Goal: Task Accomplishment & Management: Use online tool/utility

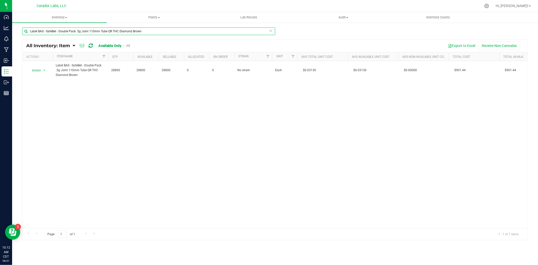
drag, startPoint x: 146, startPoint y: 33, endPoint x: -118, endPoint y: 5, distance: 265.1
click at [0, 5] on html "Dashboard Analytics Monitoring Manufacturing Inbound Inventory Outbound Reports…" at bounding box center [269, 132] width 538 height 265
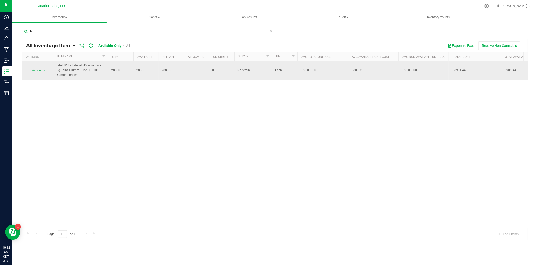
type input "l"
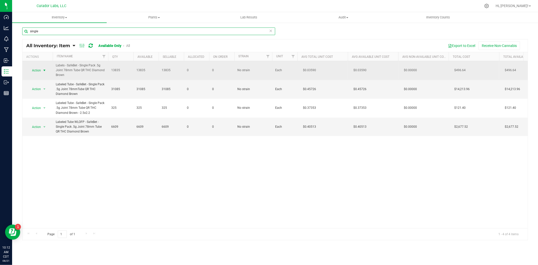
type input "single"
click at [34, 72] on span "Action" at bounding box center [35, 70] width 14 height 7
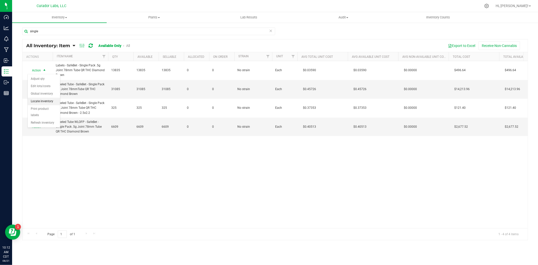
click at [51, 104] on li "Locate inventory" at bounding box center [44, 102] width 32 height 8
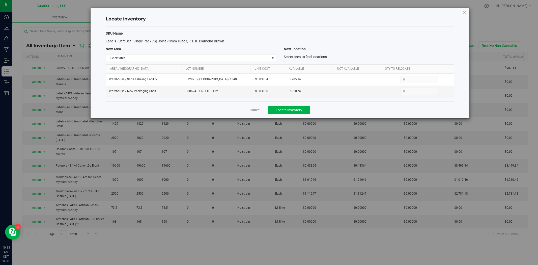
click at [257, 107] on div "Cancel Locate Inventory" at bounding box center [280, 109] width 349 height 17
click at [256, 109] on link "Cancel" at bounding box center [255, 110] width 11 height 5
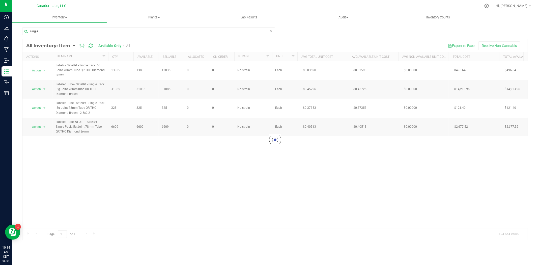
click at [40, 89] on div at bounding box center [275, 139] width 506 height 201
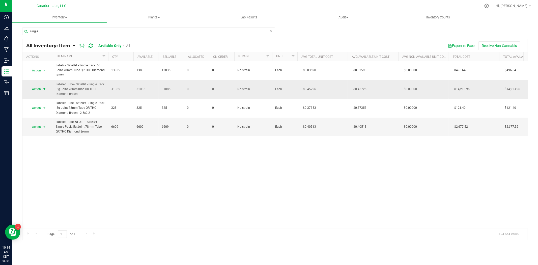
click at [41, 90] on span "Action" at bounding box center [35, 89] width 14 height 7
click at [45, 115] on li "Global inventory" at bounding box center [44, 113] width 32 height 8
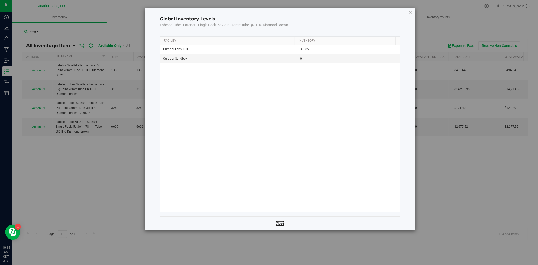
click at [279, 224] on link "Close" at bounding box center [280, 223] width 9 height 5
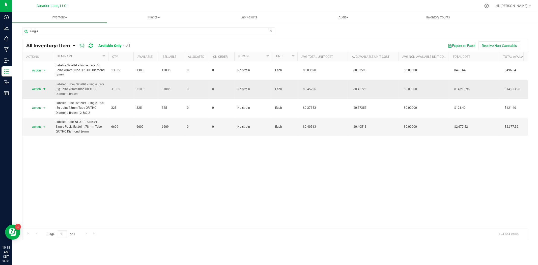
click at [37, 87] on span "Action" at bounding box center [35, 89] width 14 height 7
click at [53, 122] on li "Locate inventory" at bounding box center [44, 120] width 32 height 8
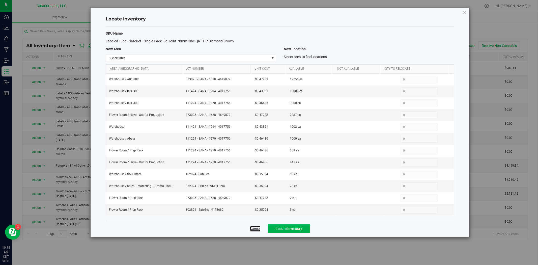
click at [253, 228] on link "Cancel" at bounding box center [255, 228] width 11 height 5
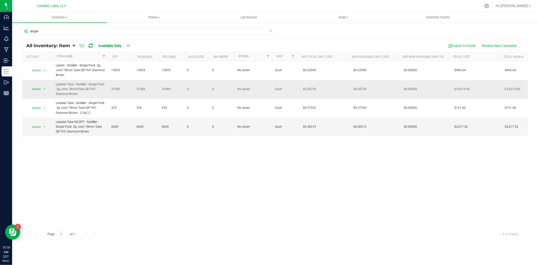
drag, startPoint x: 80, startPoint y: 97, endPoint x: 73, endPoint y: 97, distance: 6.3
click at [73, 97] on td "Labeled Tube - SafeBet - Single Pack .5g Joint 78mmTube QR THC Diamond Brown" at bounding box center [81, 89] width 56 height 19
click at [81, 97] on td "Labeled Tube - SafeBet - Single Pack .5g Joint 78mmTube QR THC Diamond Brown" at bounding box center [81, 89] width 56 height 19
drag, startPoint x: 89, startPoint y: 134, endPoint x: 59, endPoint y: 118, distance: 34.0
click at [59, 118] on td "Labeled Tube WLOFP - SafeBet - Single Pack .5g Joint 78mm Tube QR THC Diamond B…" at bounding box center [81, 127] width 56 height 19
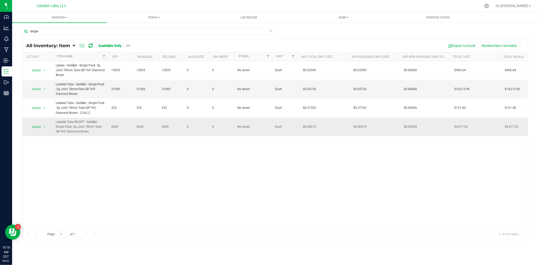
copy span "Labeled Tube WLOFP - SafeBet - Single Pack .5g Joint 78mm Tube QR THC Diamond B…"
click at [59, 18] on span "Inventory" at bounding box center [59, 17] width 95 height 5
click at [54, 61] on span "From bill of materials" at bounding box center [35, 61] width 46 height 4
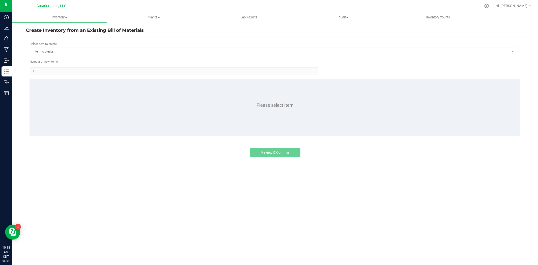
drag, startPoint x: 84, startPoint y: 50, endPoint x: 81, endPoint y: 50, distance: 3.0
click at [84, 50] on span "Item to create" at bounding box center [270, 51] width 480 height 7
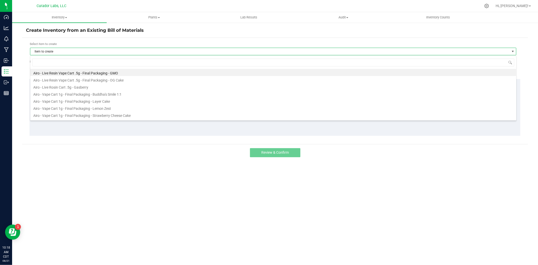
scroll to position [8, 486]
type input "Labeled Tube WLOFP - SafeBet - Single Pack .5g Joint 78mm Tube QR THC Diamond B…"
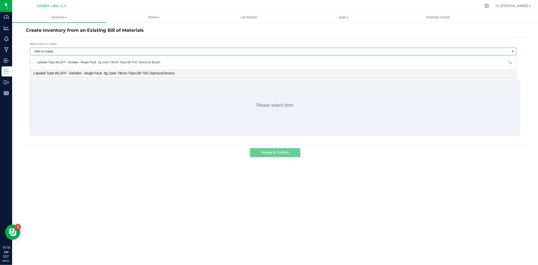
click at [94, 75] on li "Labeled Tube WLOFP - SafeBet - Single Pack .5g Joint 78mm Tube QR THC Diamond B…" at bounding box center [273, 72] width 486 height 7
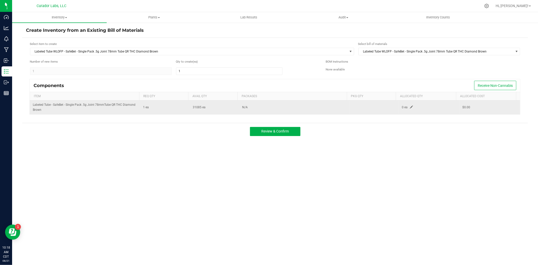
click at [410, 107] on span at bounding box center [411, 107] width 3 height 3
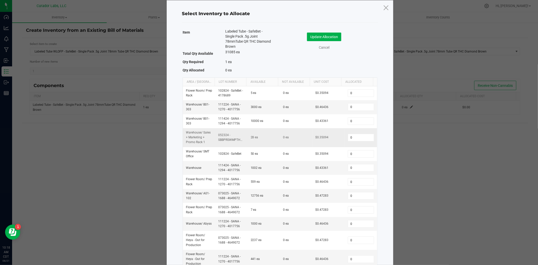
scroll to position [27, 0]
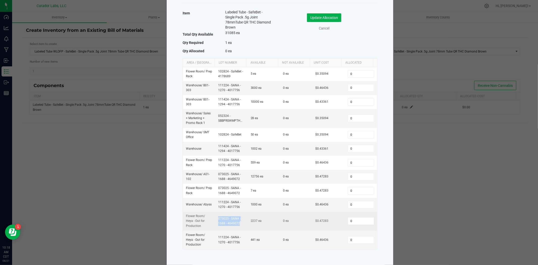
drag, startPoint x: 239, startPoint y: 225, endPoint x: 213, endPoint y: 215, distance: 27.4
click at [215, 215] on td "073025 - SANA - 1688 - 4649072" at bounding box center [231, 221] width 32 height 19
copy td "073025 - SANA - 1688 - 4649072"
click at [356, 219] on input "0" at bounding box center [361, 221] width 26 height 7
type input "2237"
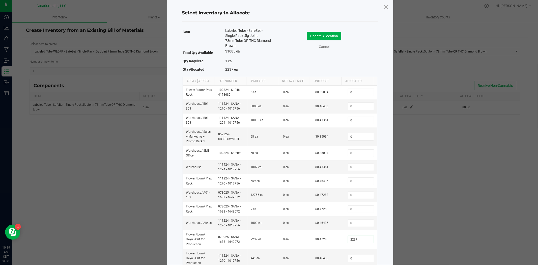
scroll to position [0, 0]
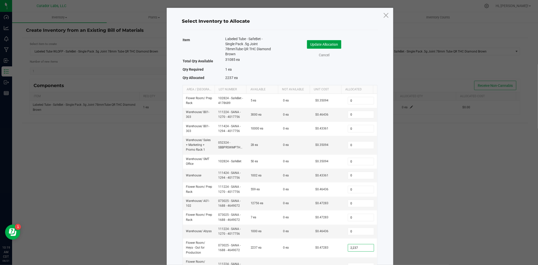
click at [323, 42] on button "Update Allocation" at bounding box center [324, 44] width 34 height 9
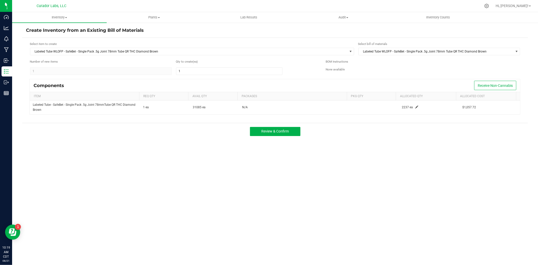
click at [230, 75] on form "Select item to create Labeled Tube WLOFP - SafeBet - Single Pack .5g Joint 78mm…" at bounding box center [275, 80] width 499 height 77
click at [219, 71] on input "1" at bounding box center [229, 71] width 106 height 7
type input "2,237"
click at [185, 149] on div "Create Inventory from an Existing Bill of Materials Select item to create Label…" at bounding box center [275, 101] width 506 height 148
click at [286, 133] on span "Review & Confirm" at bounding box center [275, 131] width 28 height 4
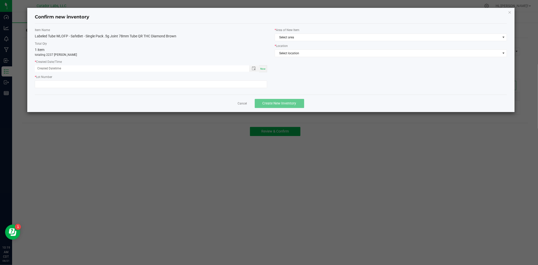
click at [263, 69] on span "Now" at bounding box center [262, 68] width 5 height 3
type input "08/21/2025 10:19 AM"
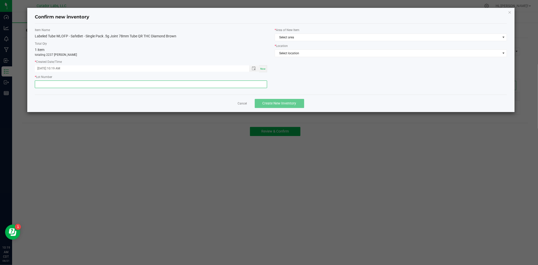
click at [253, 86] on input "text" at bounding box center [151, 85] width 232 height 8
paste input "073025 - SANA - 1688 - 4649072"
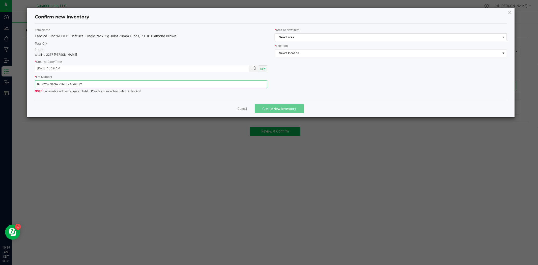
type input "073025 - SANA - 1688 - 4649072"
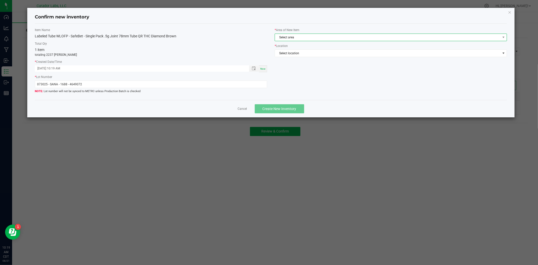
click at [327, 38] on span "Select area" at bounding box center [388, 37] width 226 height 7
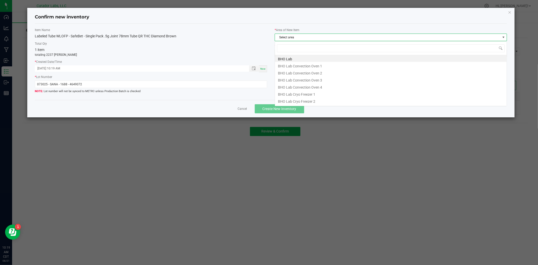
scroll to position [8, 232]
type input "w"
type input "flo"
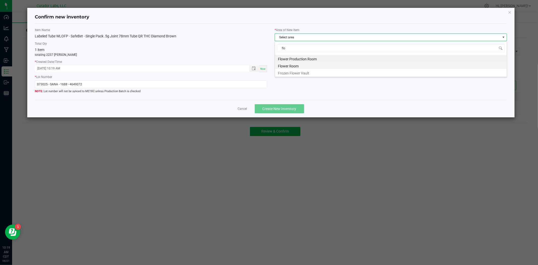
click at [320, 64] on li "Flower Room" at bounding box center [391, 65] width 232 height 7
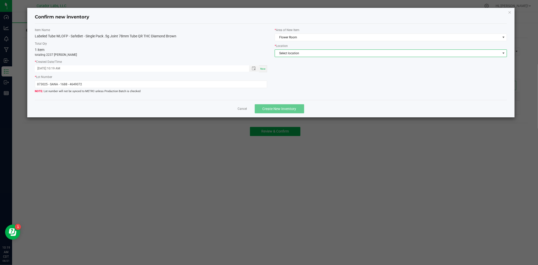
click at [327, 54] on span "Select location" at bounding box center [388, 53] width 226 height 7
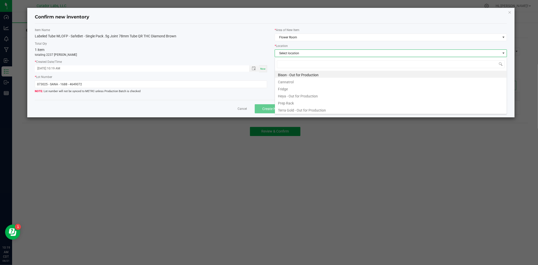
click at [303, 96] on li "Heya - Out for Production" at bounding box center [391, 95] width 232 height 7
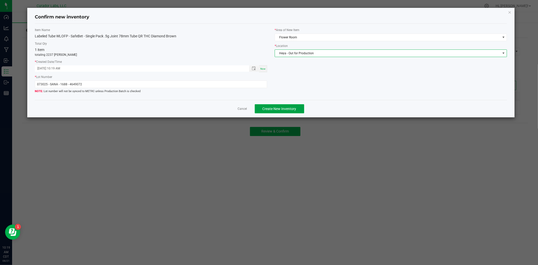
click at [300, 106] on button "Create New Inventory" at bounding box center [279, 108] width 49 height 9
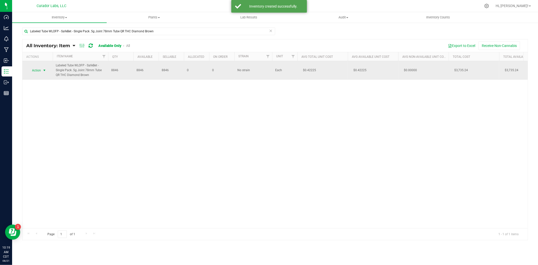
click at [41, 72] on span "select" at bounding box center [44, 70] width 6 height 7
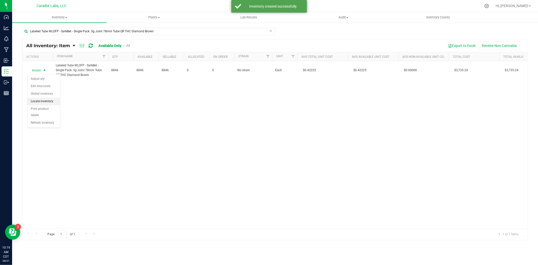
click at [46, 101] on li "Locate inventory" at bounding box center [44, 102] width 32 height 8
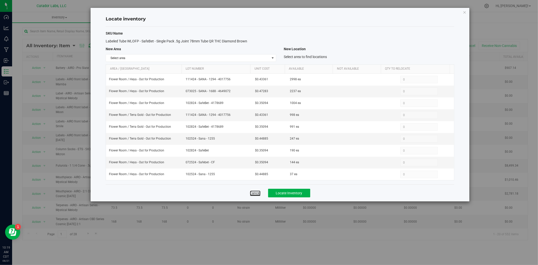
click at [253, 196] on link "Cancel" at bounding box center [255, 193] width 11 height 5
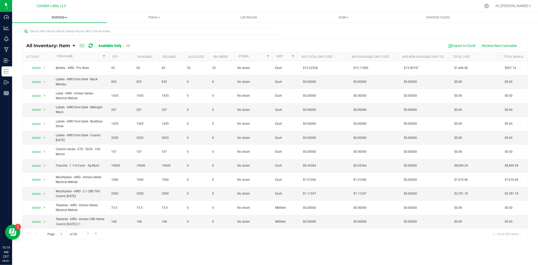
click at [61, 21] on uib-tab-heading "Inventory All packages All inventory Waste log Create inventory" at bounding box center [59, 17] width 95 height 11
click at [49, 58] on li "From bill of materials" at bounding box center [59, 61] width 95 height 6
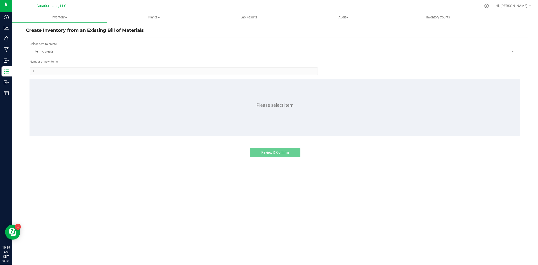
click at [118, 48] on span "Item to create" at bounding box center [270, 51] width 480 height 7
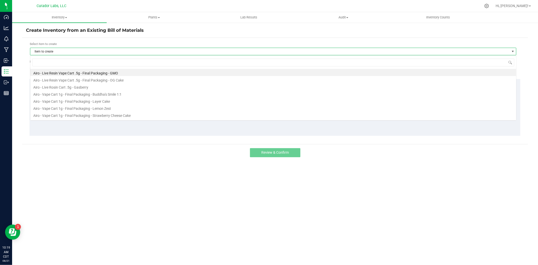
scroll to position [8, 486]
type input "073025 - SANA - 1688 - 4649072"
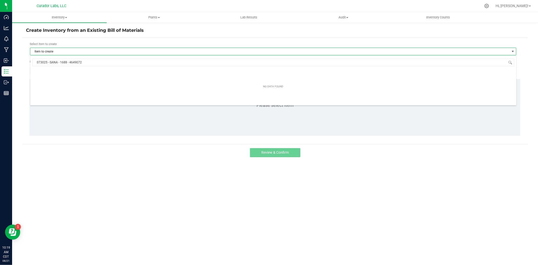
drag, startPoint x: 39, startPoint y: 60, endPoint x: -93, endPoint y: 46, distance: 132.9
click at [0, 46] on html "Dashboard Analytics Monitoring Manufacturing Inbound Inventory Outbound Reports…" at bounding box center [269, 132] width 538 height 265
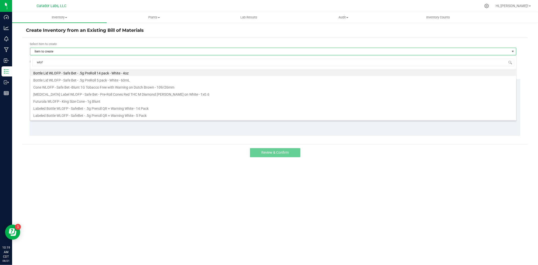
type input "wlofp"
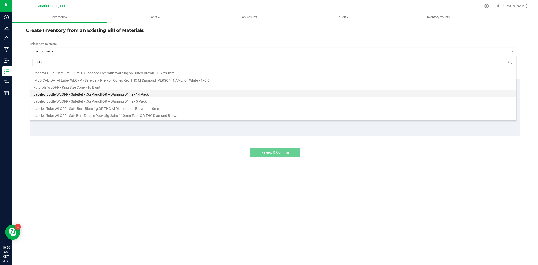
scroll to position [27, 0]
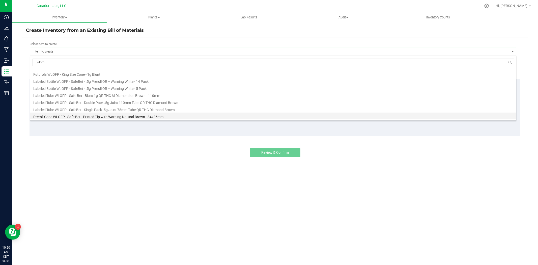
click at [136, 42] on ul "Bottle Lid WLOFP - Safe Bet - .5g PreRoll 14 pack - White - 4oz Bottle Lid WLOF…" at bounding box center [273, 42] width 486 height 0
click at [162, 110] on li "Labeled Tube WLOFP - SafeBet - Single Pack .5g Joint 78mm Tube QR THC Diamond B…" at bounding box center [273, 109] width 486 height 7
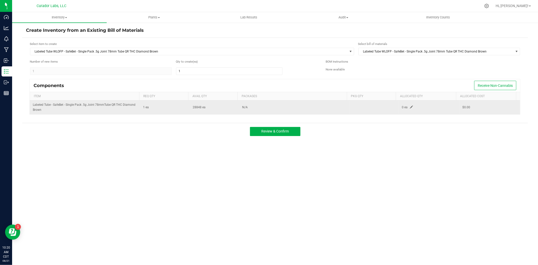
click at [410, 106] on span at bounding box center [411, 107] width 3 height 3
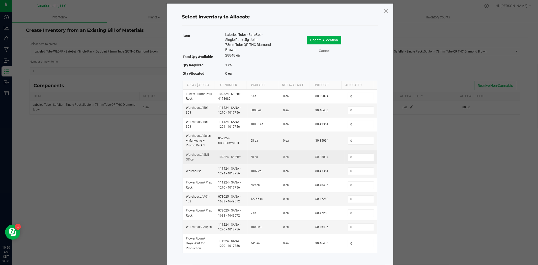
scroll to position [8, 0]
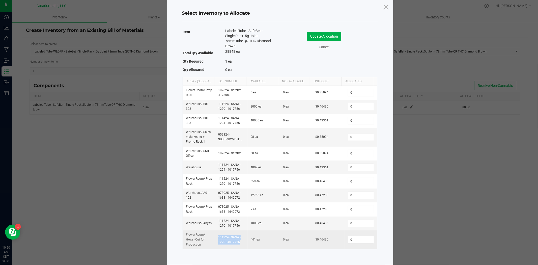
drag, startPoint x: 238, startPoint y: 244, endPoint x: 213, endPoint y: 238, distance: 25.2
click at [215, 238] on td "111224 - SANA - 1270 - 4017756" at bounding box center [231, 239] width 32 height 19
copy td "111224 - SANA - 1270 - 4017756"
click at [355, 238] on input "0" at bounding box center [361, 239] width 26 height 7
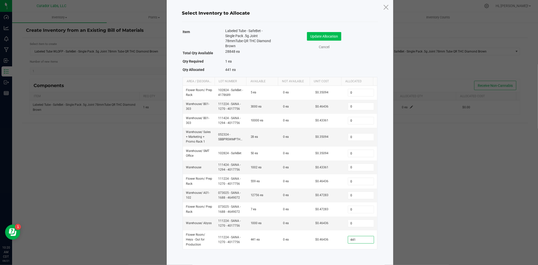
type input "441"
click at [331, 35] on button "Update Allocation" at bounding box center [324, 36] width 34 height 9
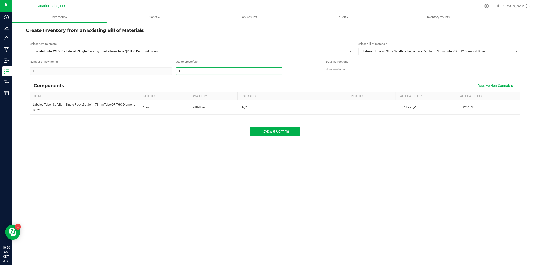
click at [129, 69] on div "Number of new items 1 Qty to create (ea) 1" at bounding box center [176, 67] width 292 height 16
type input "441"
click at [271, 132] on span "Review & Confirm" at bounding box center [275, 131] width 28 height 4
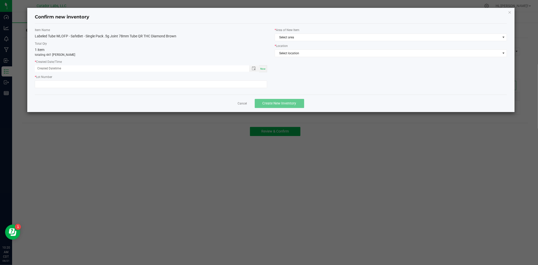
drag, startPoint x: 261, startPoint y: 69, endPoint x: 255, endPoint y: 75, distance: 9.1
click at [261, 69] on span "Now" at bounding box center [262, 68] width 5 height 3
type input "08/21/2025 10:20 AM"
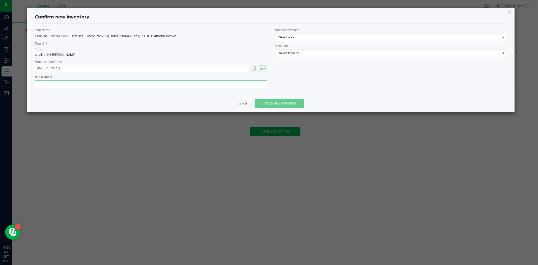
click at [253, 87] on input "text" at bounding box center [151, 85] width 232 height 8
paste input "111224 - SANA - 1270 - 4017756"
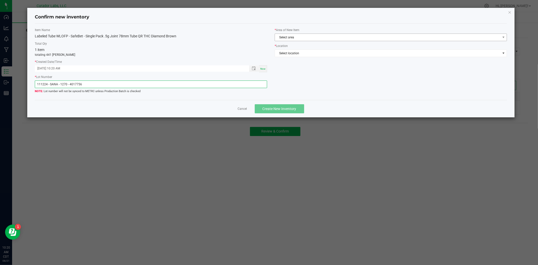
type input "111224 - SANA - 1270 - 4017756"
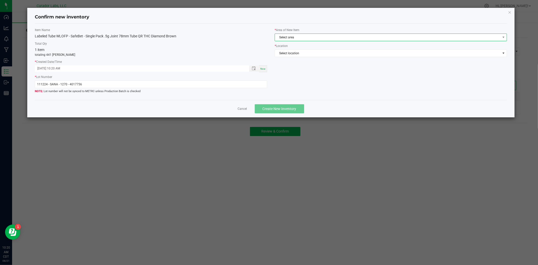
click at [324, 37] on span "Select area" at bounding box center [388, 37] width 226 height 7
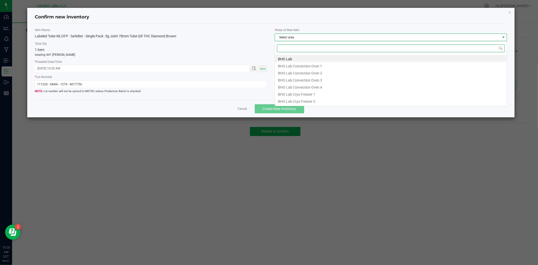
scroll to position [8, 232]
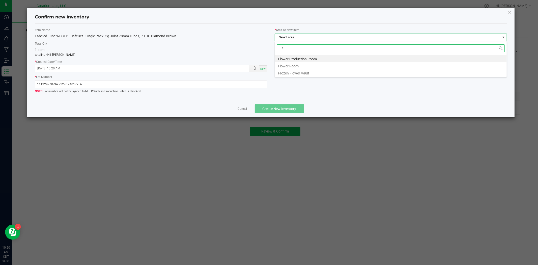
type input "flo"
click at [304, 65] on li "Flower Room" at bounding box center [391, 65] width 232 height 7
click at [315, 54] on span "Select location" at bounding box center [388, 53] width 226 height 7
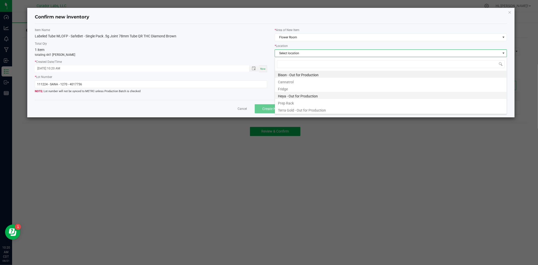
click at [308, 94] on li "Heya - Out for Production" at bounding box center [391, 95] width 232 height 7
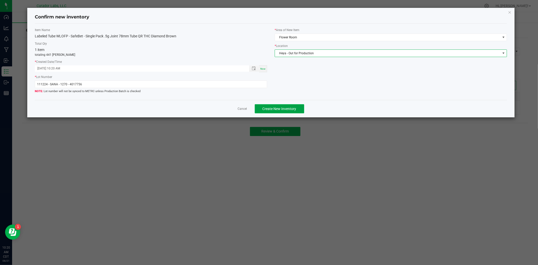
click at [296, 109] on button "Create New Inventory" at bounding box center [279, 108] width 49 height 9
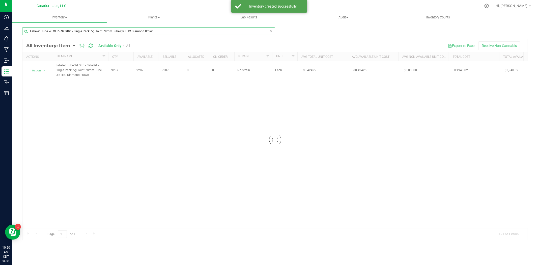
drag, startPoint x: 156, startPoint y: 34, endPoint x: 77, endPoint y: 44, distance: 79.1
click at [0, 32] on html "Dashboard Analytics Monitoring Manufacturing Inbound Inventory Outbound Reports…" at bounding box center [269, 132] width 538 height 265
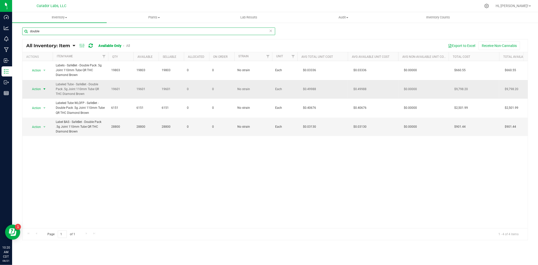
type input "double"
click at [35, 92] on span "Action" at bounding box center [35, 89] width 14 height 7
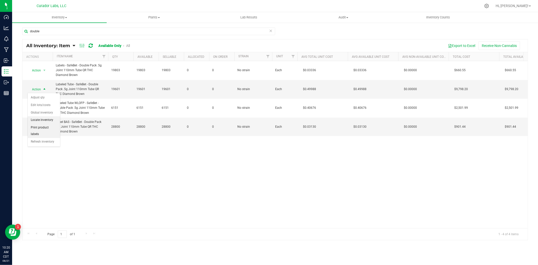
click at [46, 119] on li "Locate inventory" at bounding box center [44, 120] width 32 height 8
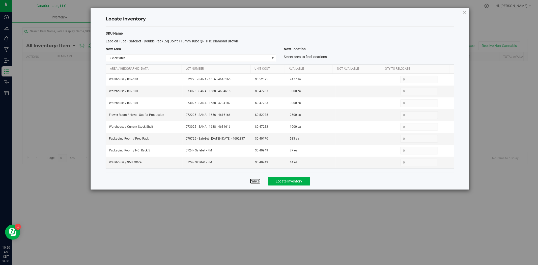
click at [254, 183] on link "Cancel" at bounding box center [255, 181] width 11 height 5
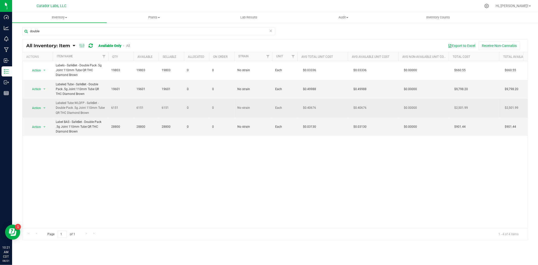
drag, startPoint x: 91, startPoint y: 114, endPoint x: 48, endPoint y: 101, distance: 44.8
copy tr "Action Adjust qty Edit lots/costs Global inventory Locate inventory Print produ…"
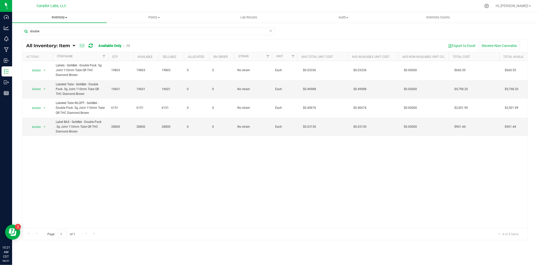
click at [56, 19] on span "Inventory" at bounding box center [59, 17] width 95 height 5
click at [50, 61] on span "From bill of materials" at bounding box center [35, 61] width 46 height 4
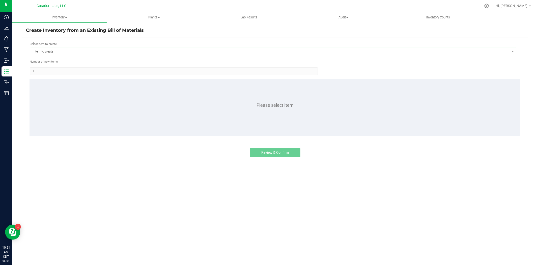
click at [75, 49] on span "Item to create" at bounding box center [270, 51] width 480 height 7
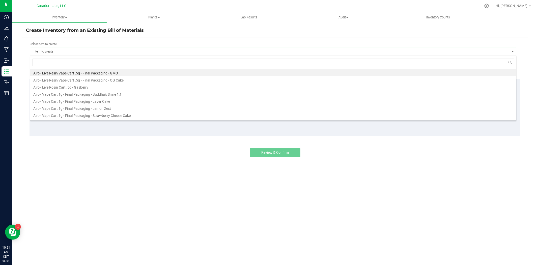
type input "Labeled Tube WLOFP - SafeBet - Double Pack .5g Joint 110mm Tube QR THC Diamond …"
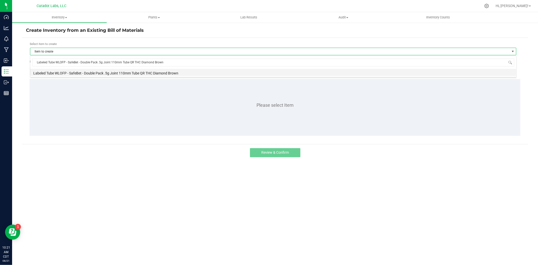
click at [72, 72] on li "Labeled Tube WLOFP - SafeBet - Double Pack .5g Joint 110mm Tube QR THC Diamond …" at bounding box center [273, 72] width 486 height 7
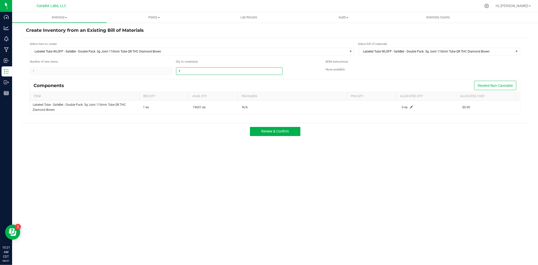
drag, startPoint x: 209, startPoint y: 74, endPoint x: 121, endPoint y: 74, distance: 88.1
click at [121, 74] on div "Number of new items 1 Qty to create (ea) 1" at bounding box center [176, 67] width 292 height 16
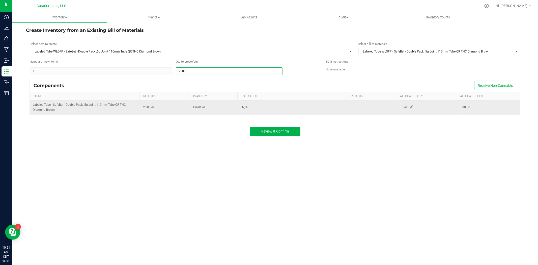
type input "2,500"
click at [410, 107] on span at bounding box center [411, 107] width 3 height 3
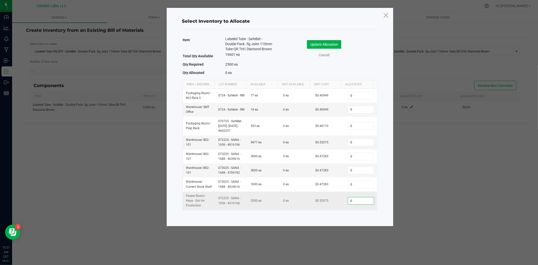
click at [357, 204] on input "0" at bounding box center [361, 200] width 26 height 7
type input "2,500"
drag, startPoint x: 239, startPoint y: 212, endPoint x: 218, endPoint y: 208, distance: 21.4
click at [218, 208] on td "072225 - SANA - 1656 - 4616166" at bounding box center [231, 201] width 32 height 19
copy td "072225 - SANA - 1656 - 4616166"
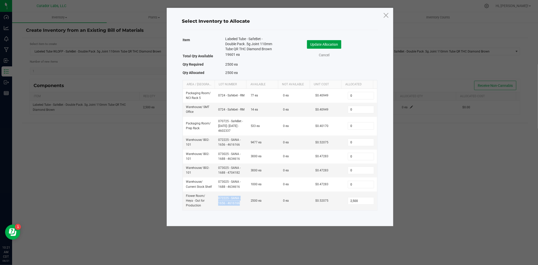
click at [331, 46] on button "Update Allocation" at bounding box center [324, 44] width 34 height 9
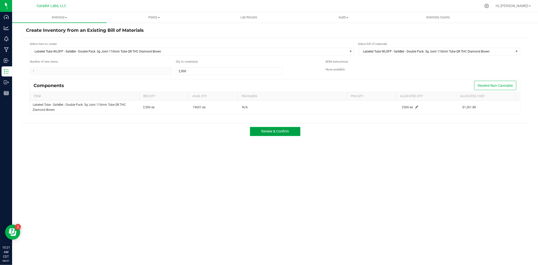
click at [269, 130] on span "Review & Confirm" at bounding box center [275, 131] width 28 height 4
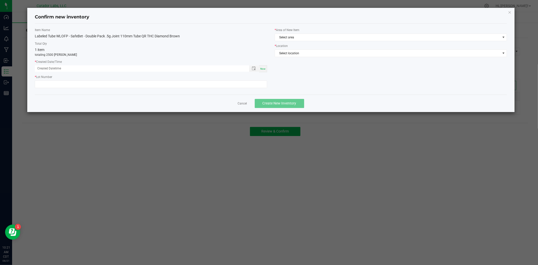
click at [266, 69] on span "Now" at bounding box center [262, 68] width 5 height 3
type input "08/21/2025 10:21 AM"
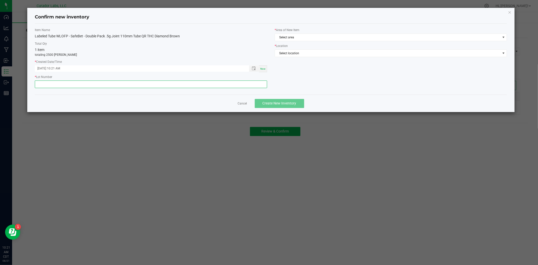
click at [256, 82] on input "text" at bounding box center [151, 85] width 232 height 8
paste input "072225 - SANA - 1656 - 4616166"
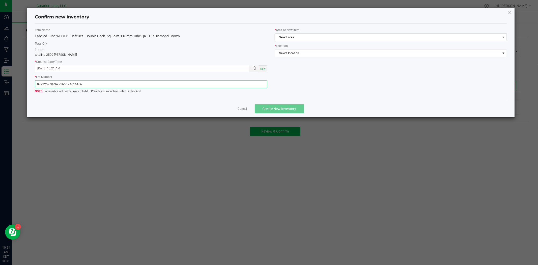
type input "072225 - SANA - 1656 - 4616166"
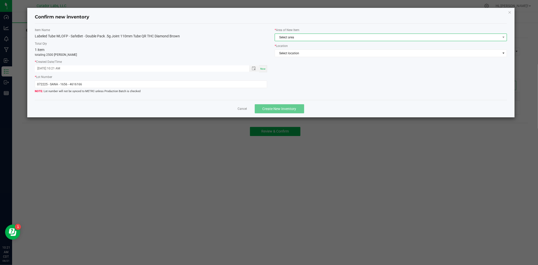
click at [336, 39] on span "Select area" at bounding box center [388, 37] width 226 height 7
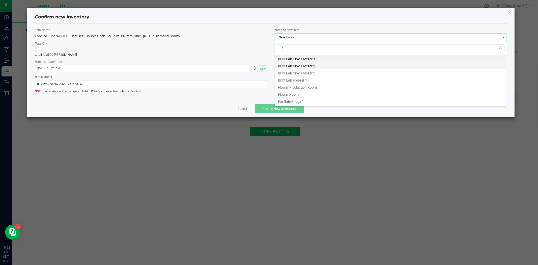
type input "flo"
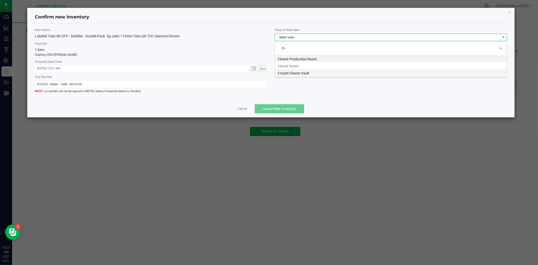
click at [330, 70] on li "Frozen Flower Vault" at bounding box center [391, 72] width 232 height 7
click at [325, 37] on span "Frozen Flower Vault" at bounding box center [388, 37] width 226 height 7
type input "flower"
click at [295, 66] on li "Flower Room" at bounding box center [391, 65] width 232 height 7
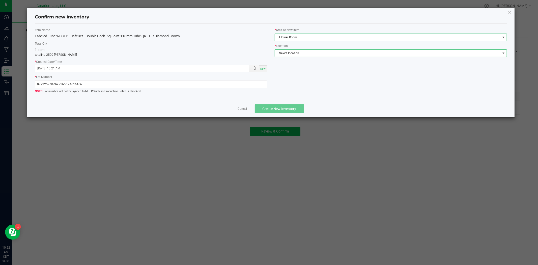
drag, startPoint x: 314, startPoint y: 54, endPoint x: 311, endPoint y: 53, distance: 2.8
click at [314, 53] on span "Select location" at bounding box center [388, 53] width 226 height 7
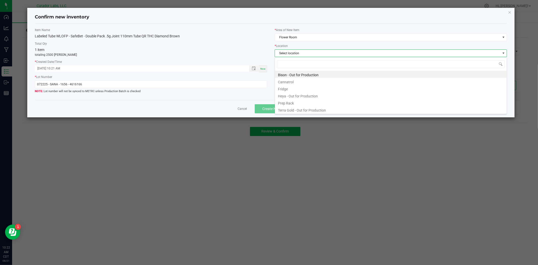
scroll to position [8, 232]
click at [301, 96] on li "Heya - Out for Production" at bounding box center [391, 95] width 232 height 7
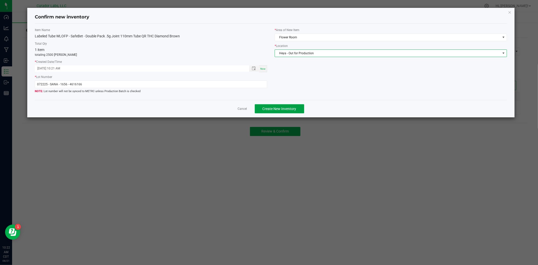
click at [261, 108] on button "Create New Inventory" at bounding box center [279, 108] width 49 height 9
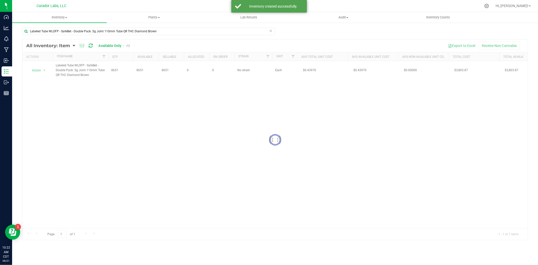
click at [42, 71] on div at bounding box center [275, 139] width 506 height 201
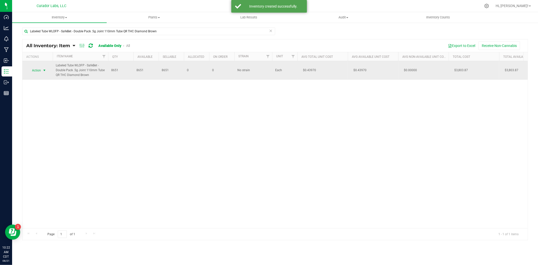
click at [37, 72] on span "Action" at bounding box center [35, 70] width 14 height 7
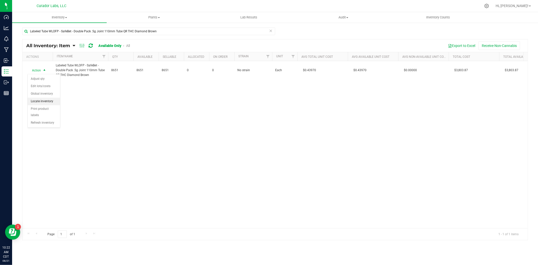
click at [50, 100] on li "Locate inventory" at bounding box center [44, 102] width 32 height 8
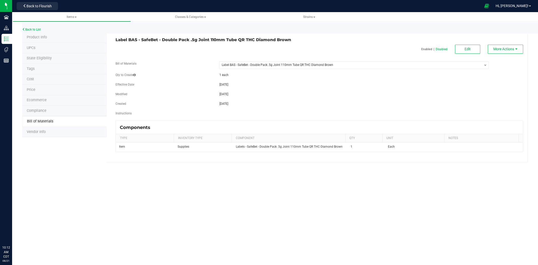
select select "1422"
